Goal: Information Seeking & Learning: Understand process/instructions

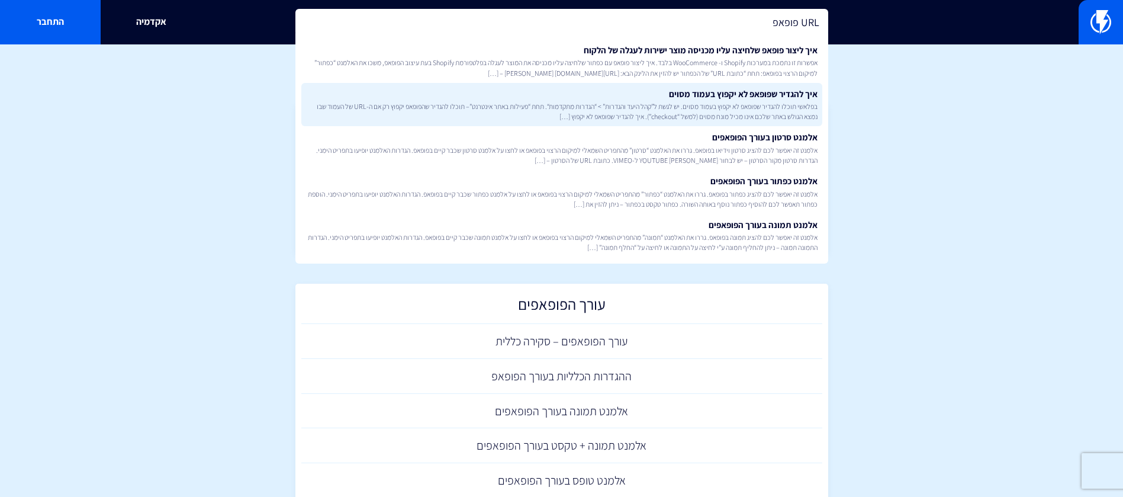
type input "URL פופאפ"
click at [686, 104] on span "בפלאשי תוכלו להגדיר שפופאפ לא יקפוץ בעמוד מסוים. יש לגשת ל”קהל היעד והגדרות” > …" at bounding box center [562, 111] width 512 height 20
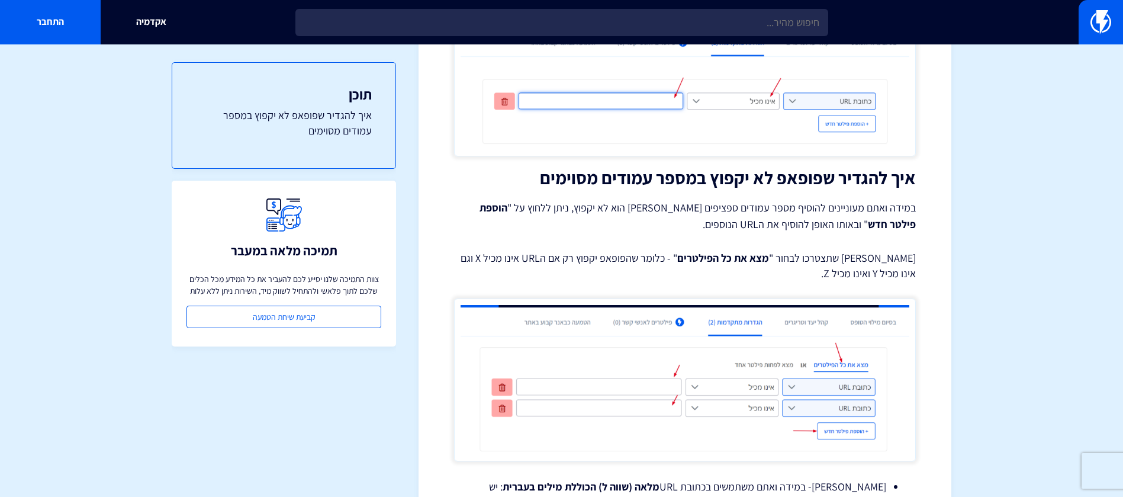
scroll to position [768, 0]
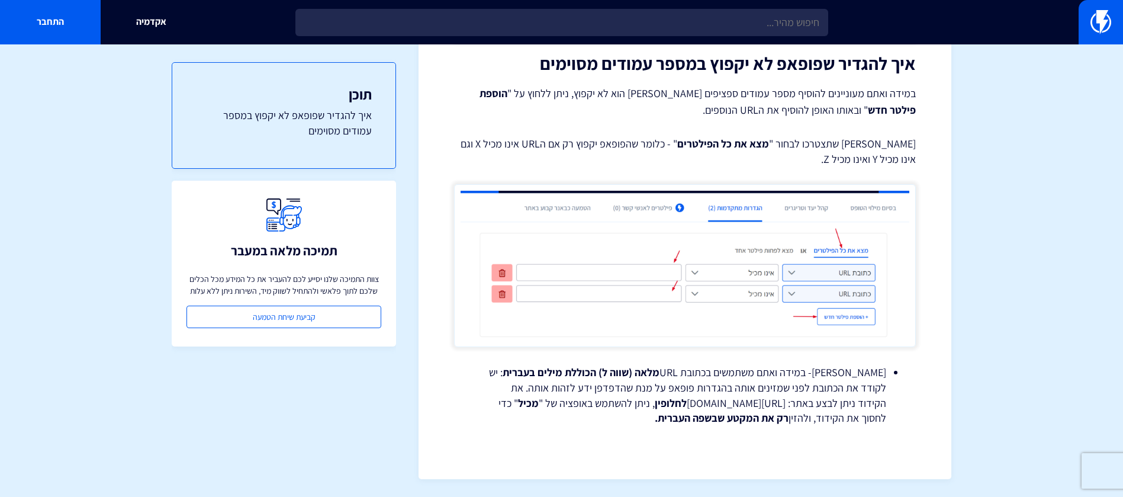
drag, startPoint x: 859, startPoint y: 403, endPoint x: 661, endPoint y: 409, distance: 197.3
click at [661, 409] on li "שימו לב- במידה ואתם משתמשים בכתובת URL מלאה (שווה ל) הכוללת מילים בעברית : יש ל…" at bounding box center [685, 395] width 403 height 61
copy li "https://meyerweb.com/eric/tools/dencoder/"
